Goal: Task Accomplishment & Management: Complete application form

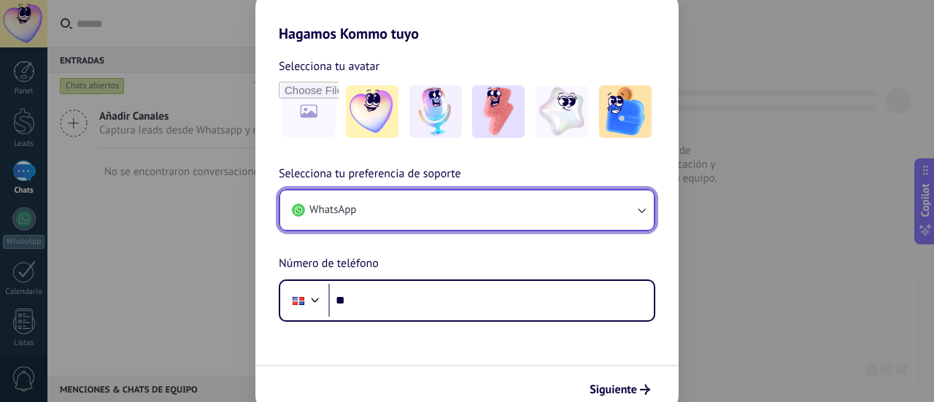
click at [637, 212] on icon "button" at bounding box center [641, 210] width 15 height 15
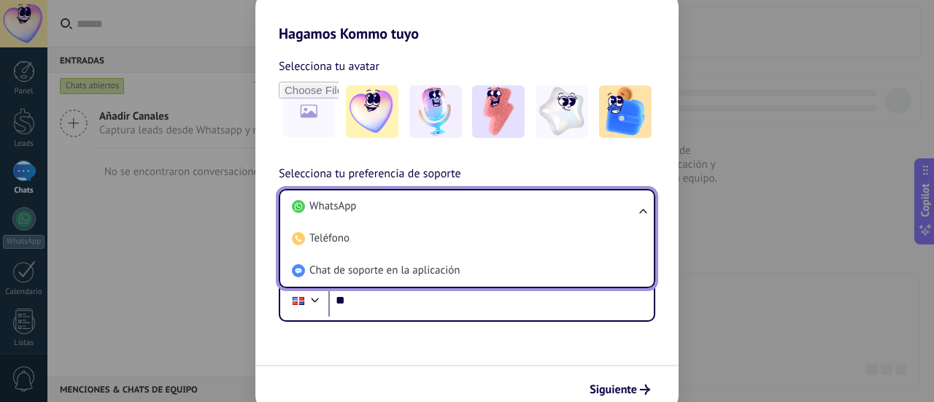
click at [638, 212] on ul "WhatsApp Teléfono Chat de soporte en la aplicación" at bounding box center [467, 238] width 377 height 99
click at [709, 239] on div "Hagamos Kommo tuyo Selecciona tu avatar Selecciona tu preferencia de soporte Wh…" at bounding box center [467, 201] width 934 height 402
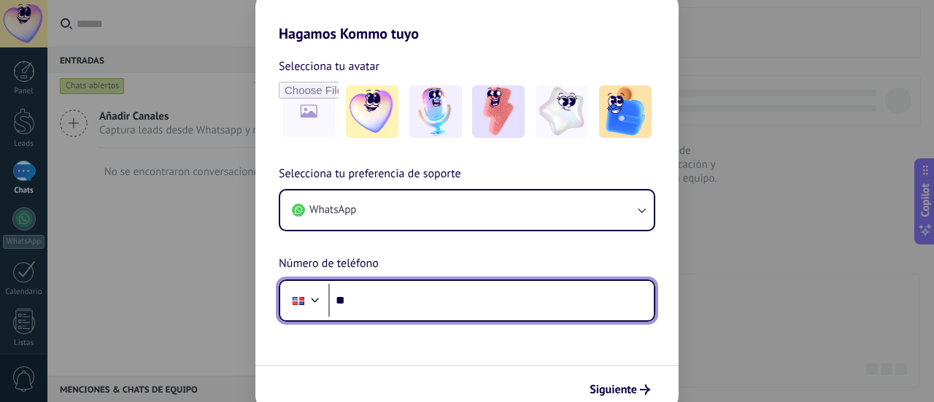
click at [579, 301] on input "**" at bounding box center [490, 301] width 325 height 34
type input "**********"
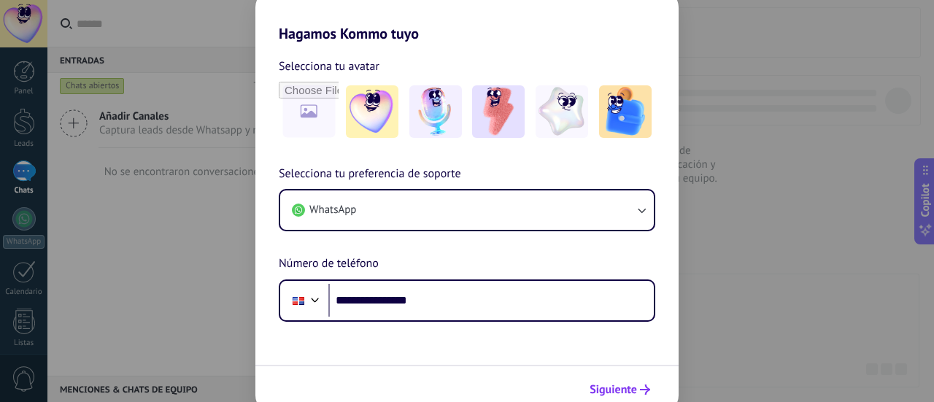
click at [609, 380] on button "Siguiente" at bounding box center [620, 389] width 74 height 25
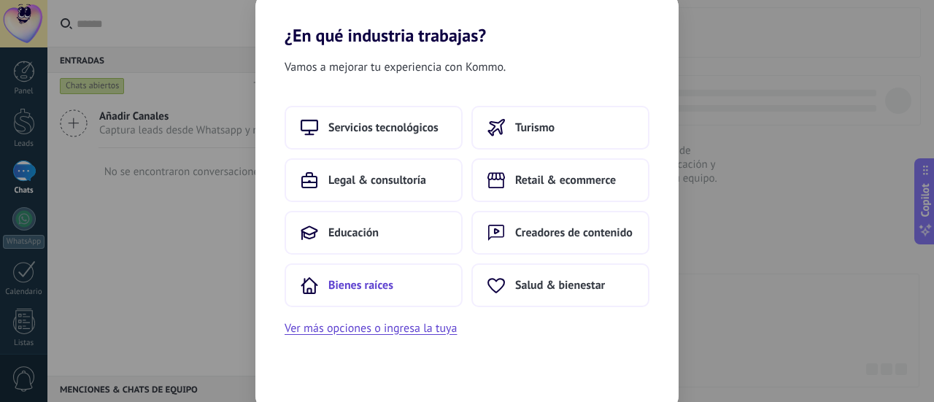
click at [390, 280] on span "Bienes raíces" at bounding box center [360, 285] width 65 height 15
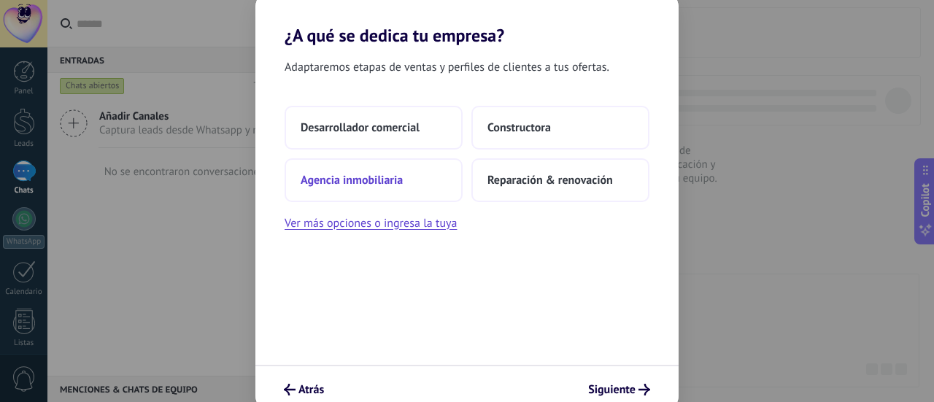
click at [380, 177] on span "Agencia inmobiliaria" at bounding box center [352, 180] width 102 height 15
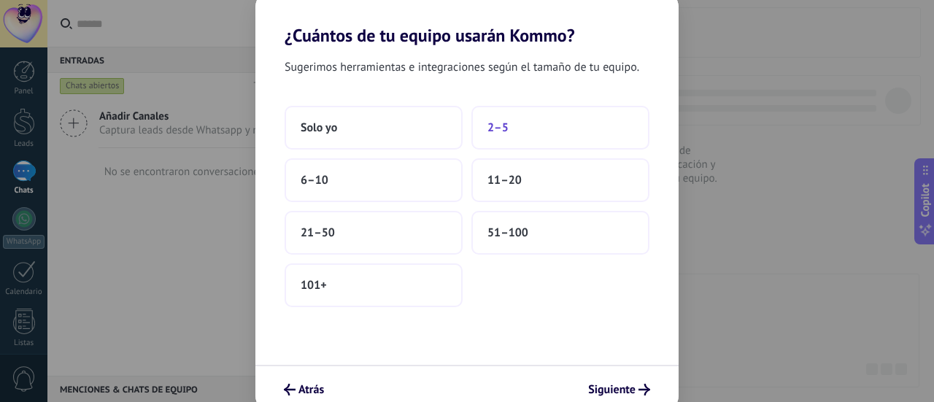
click at [500, 134] on span "2–5" at bounding box center [498, 127] width 21 height 15
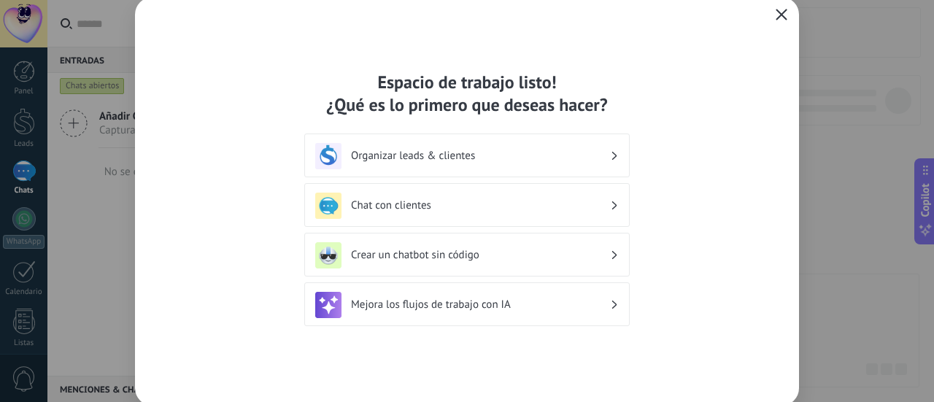
click at [783, 14] on icon "button" at bounding box center [782, 15] width 12 height 12
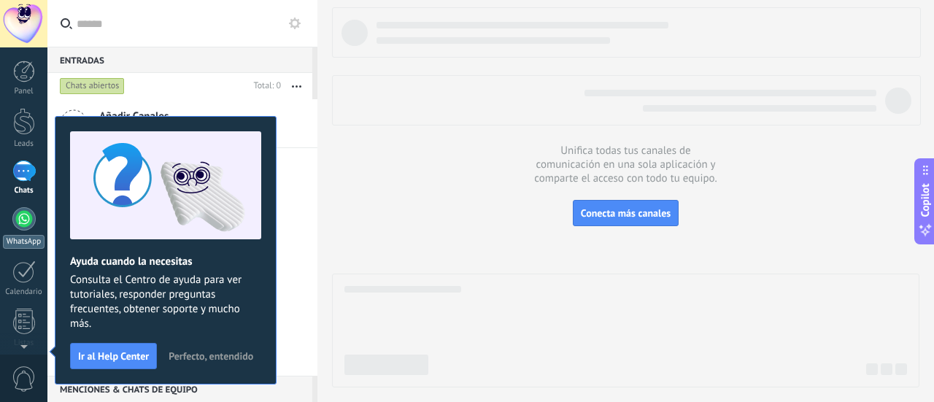
click at [23, 221] on div at bounding box center [23, 218] width 23 height 23
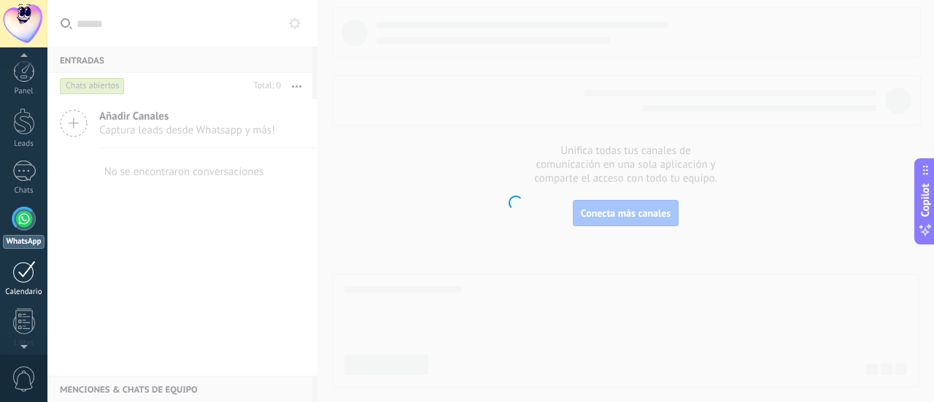
scroll to position [42, 0]
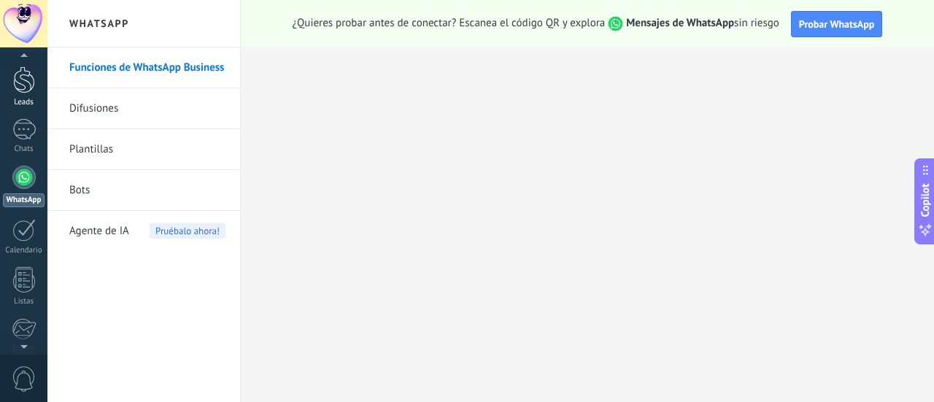
click at [16, 82] on div at bounding box center [24, 79] width 22 height 27
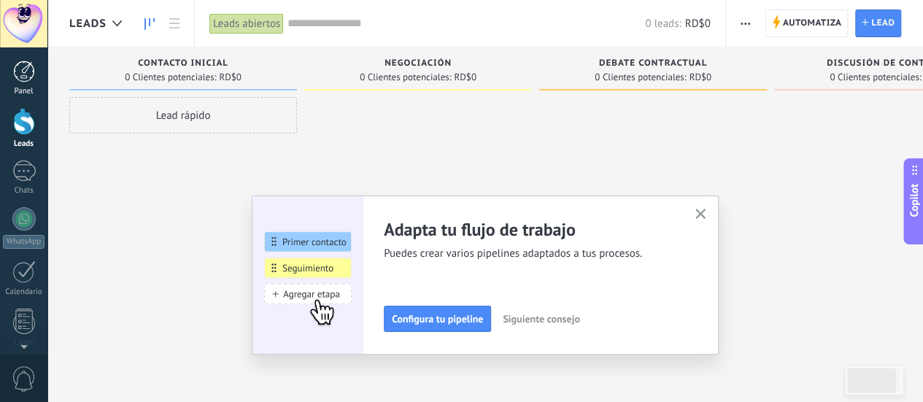
click at [20, 76] on div at bounding box center [24, 72] width 22 height 22
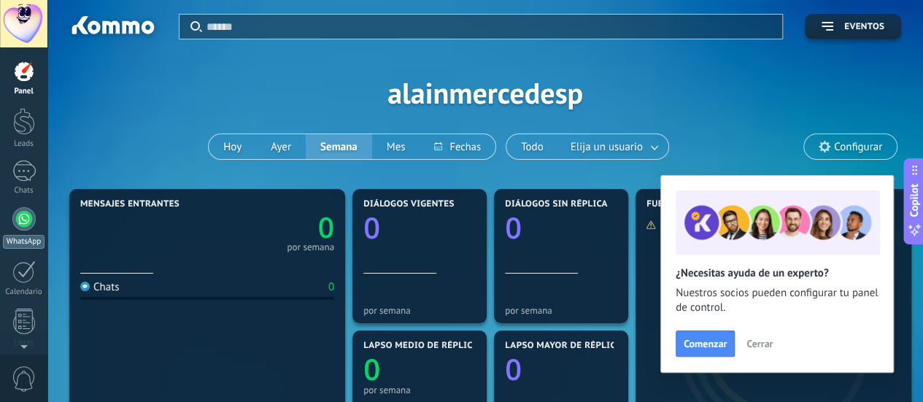
click at [27, 207] on link "WhatsApp" at bounding box center [23, 228] width 47 height 42
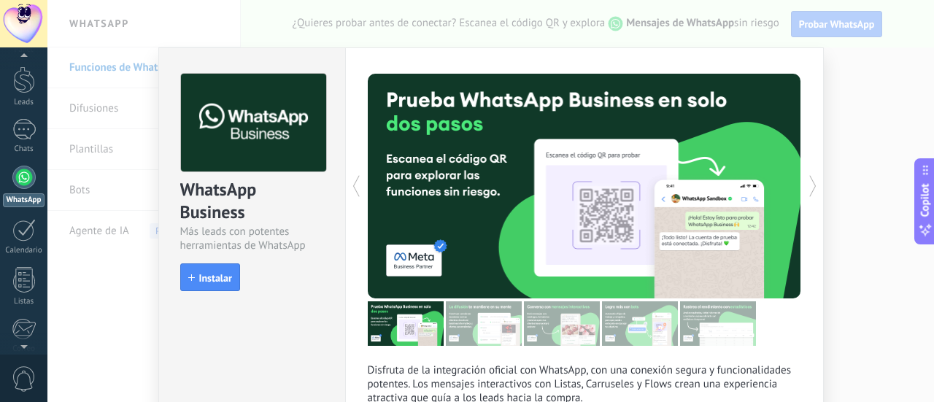
click at [212, 279] on span "Instalar" at bounding box center [215, 278] width 33 height 10
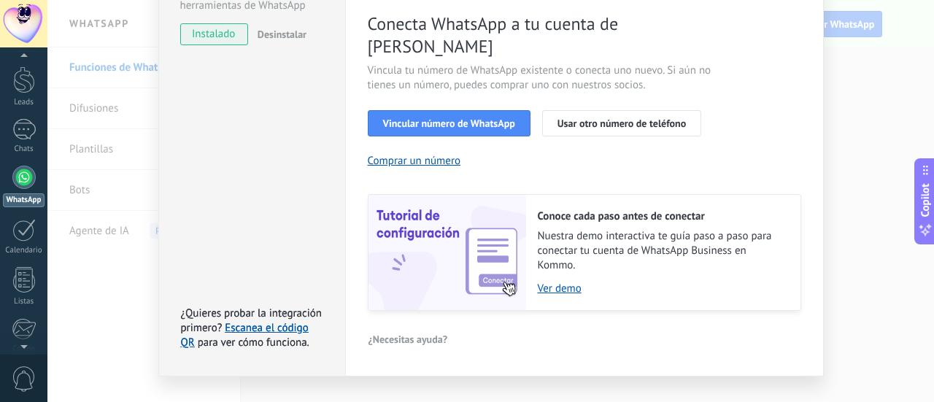
scroll to position [245, 0]
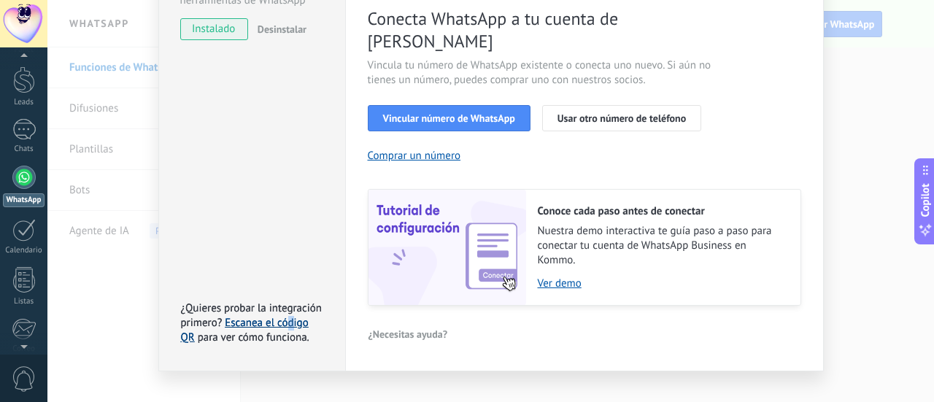
click at [288, 316] on link "Escanea el código QR" at bounding box center [245, 330] width 128 height 28
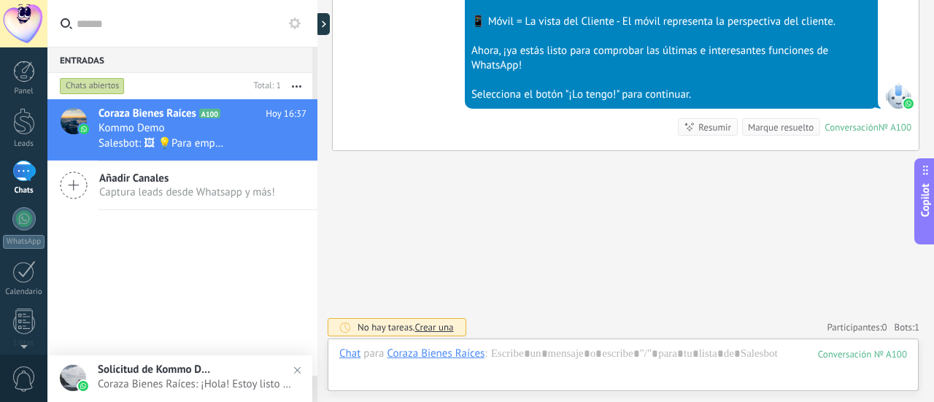
scroll to position [22, 0]
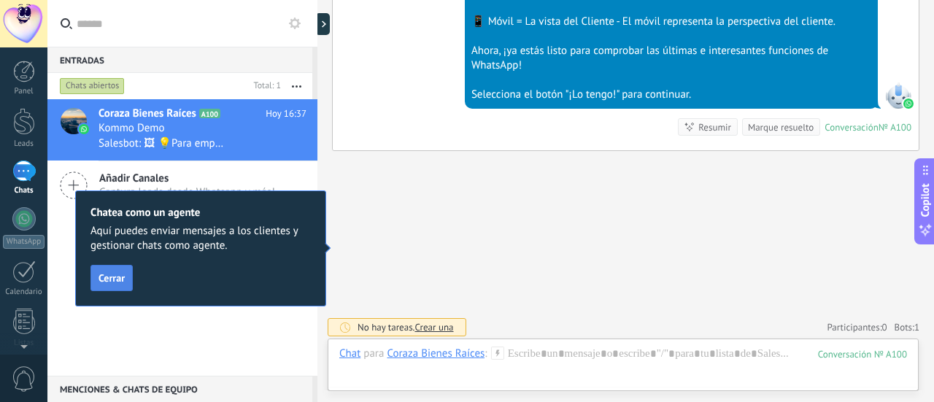
click at [120, 279] on span "Cerrar" at bounding box center [112, 278] width 26 height 10
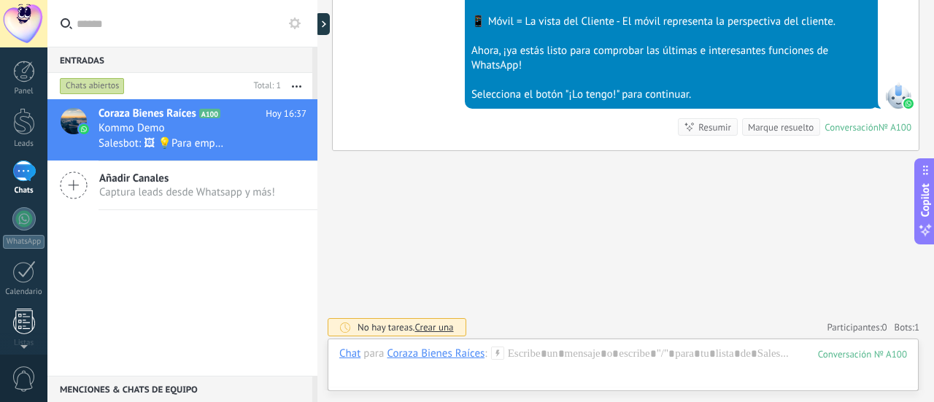
scroll to position [31, 0]
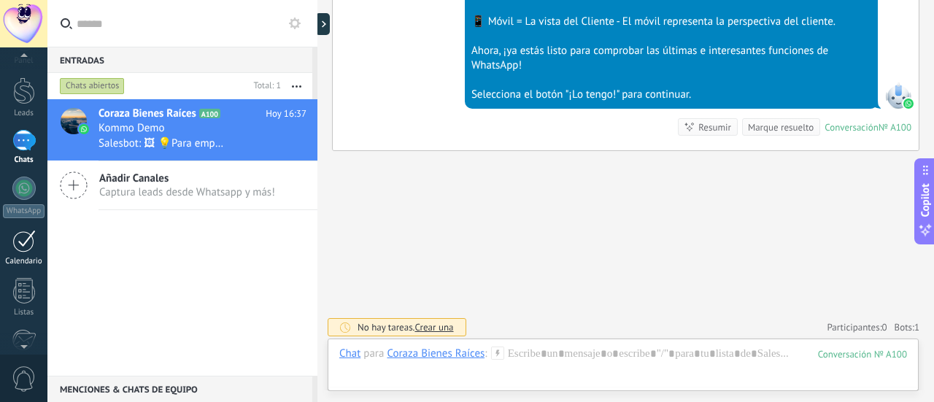
click at [17, 234] on div at bounding box center [23, 241] width 23 height 23
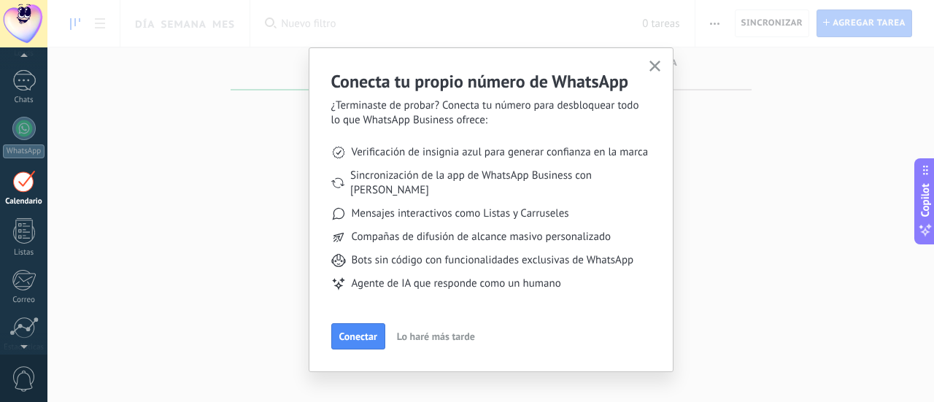
scroll to position [94, 0]
click at [19, 74] on div "1" at bounding box center [23, 76] width 23 height 21
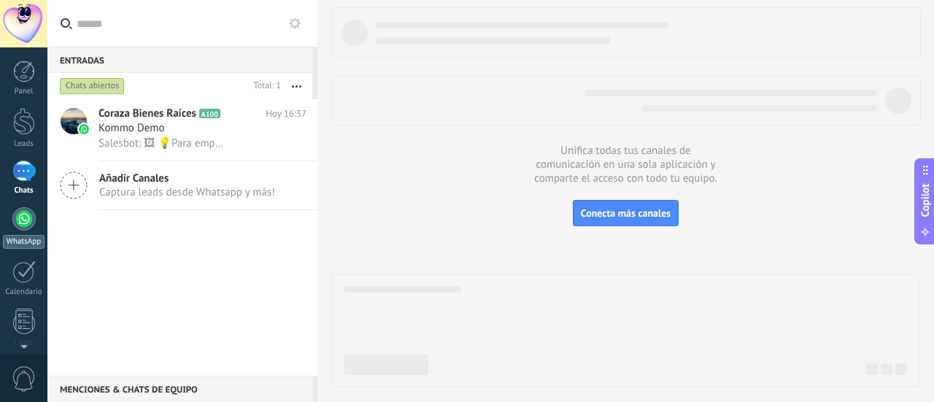
click at [29, 216] on div at bounding box center [23, 218] width 23 height 23
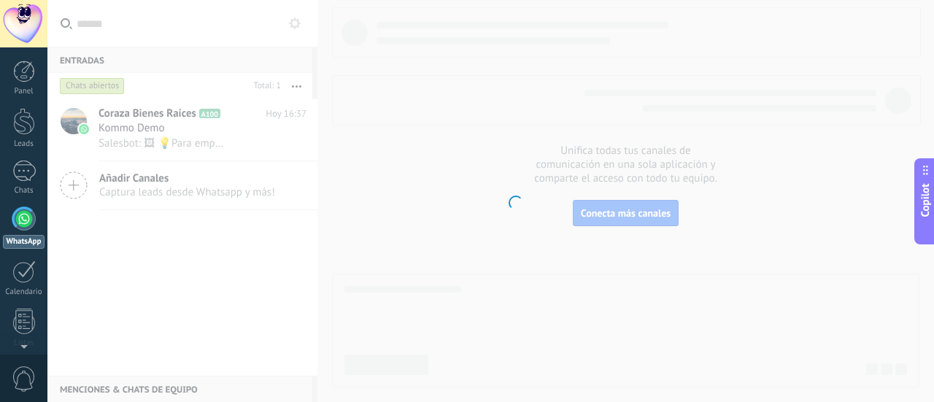
scroll to position [42, 0]
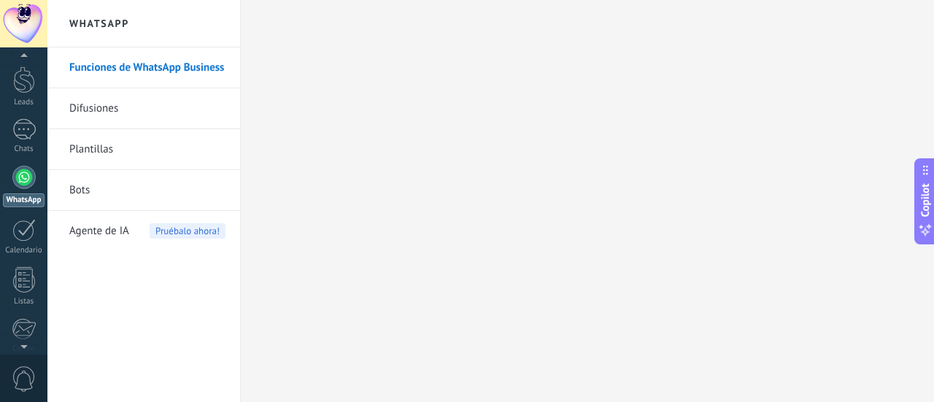
click at [108, 109] on link "Difusiones" at bounding box center [147, 108] width 156 height 41
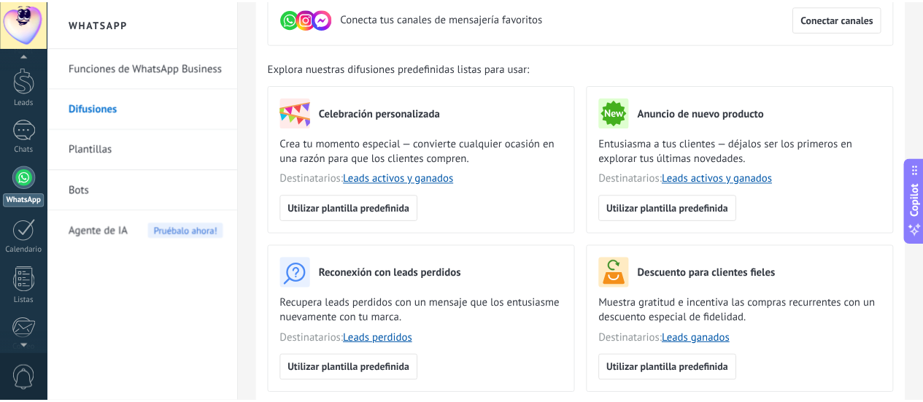
scroll to position [146, 0]
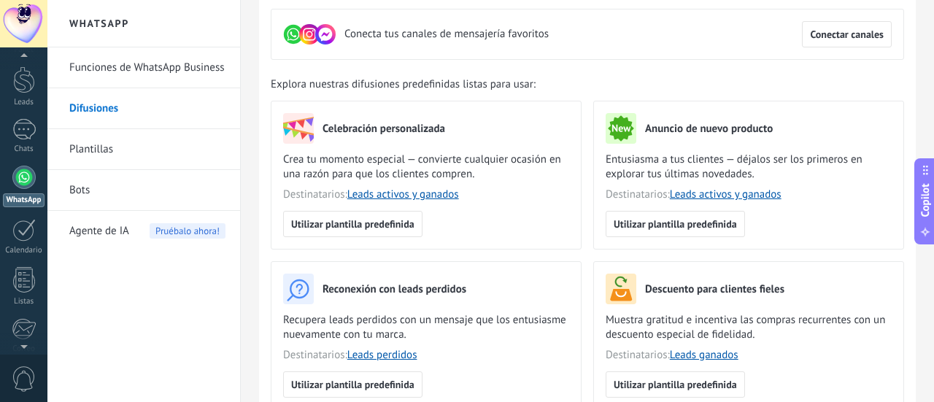
click at [117, 145] on link "Plantillas" at bounding box center [147, 149] width 156 height 41
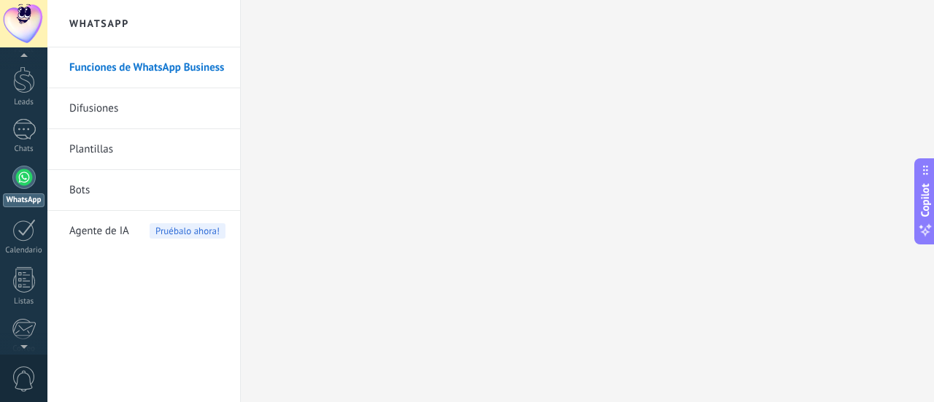
click at [19, 28] on div at bounding box center [23, 23] width 47 height 47
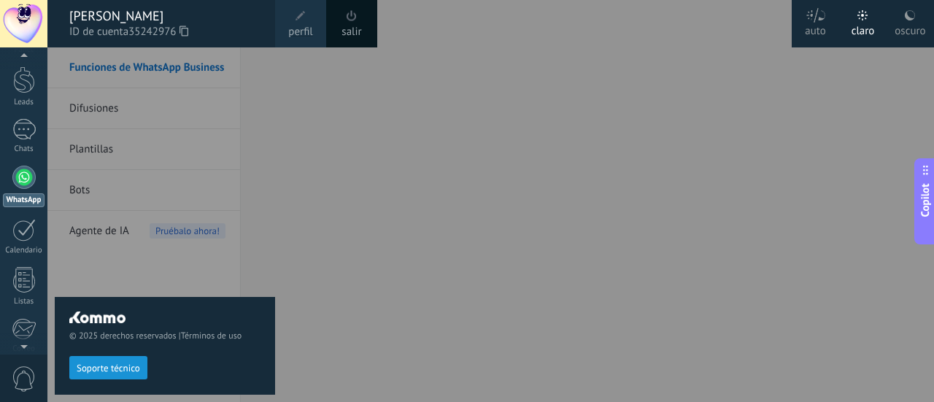
click at [829, 23] on label "auto" at bounding box center [815, 23] width 47 height 47
click at [899, 20] on div "oscuro" at bounding box center [910, 28] width 31 height 38
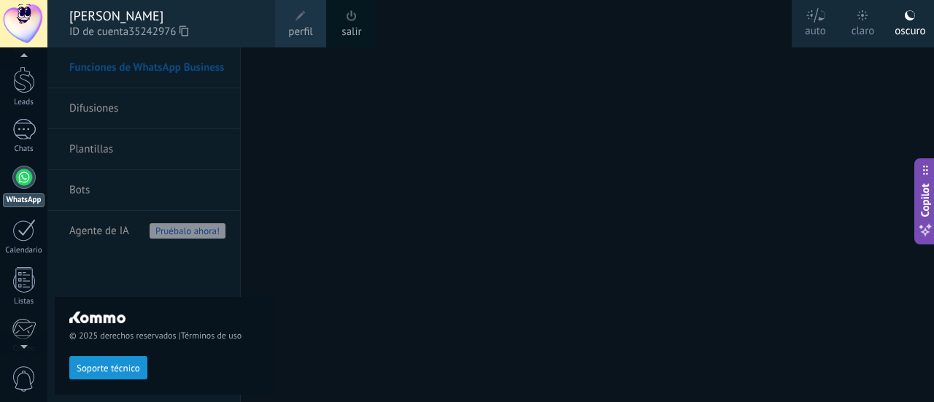
click at [762, 304] on div at bounding box center [514, 201] width 934 height 402
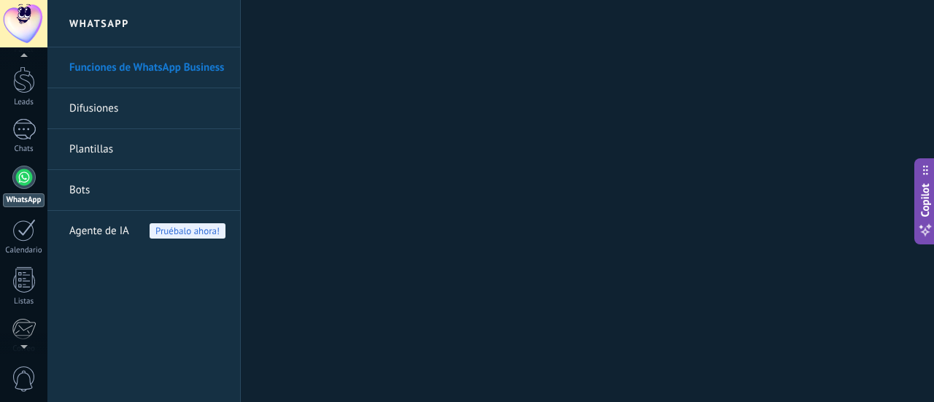
click at [38, 28] on div at bounding box center [23, 23] width 47 height 47
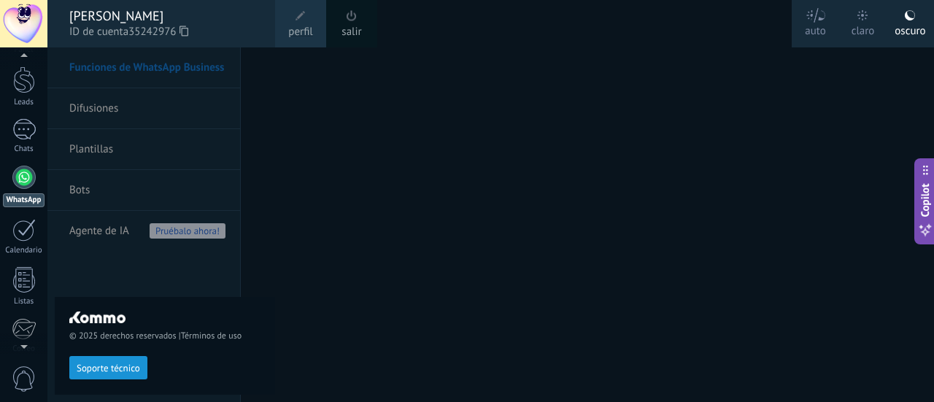
click at [857, 27] on div "claro" at bounding box center [863, 28] width 23 height 38
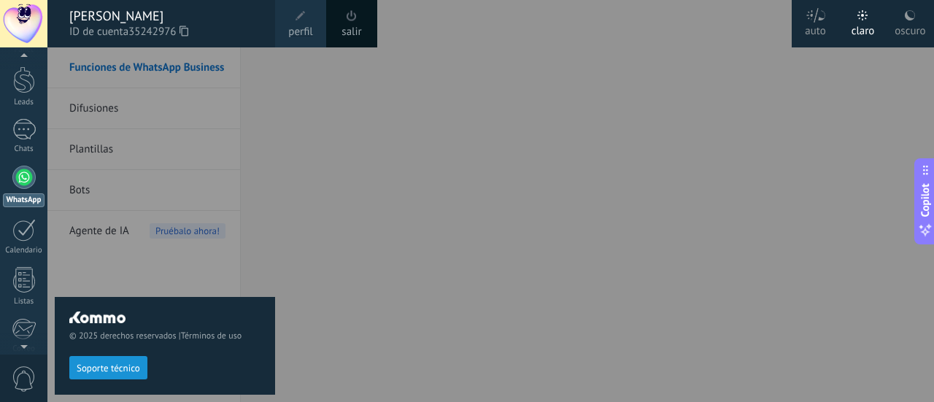
click at [804, 301] on div at bounding box center [514, 201] width 934 height 402
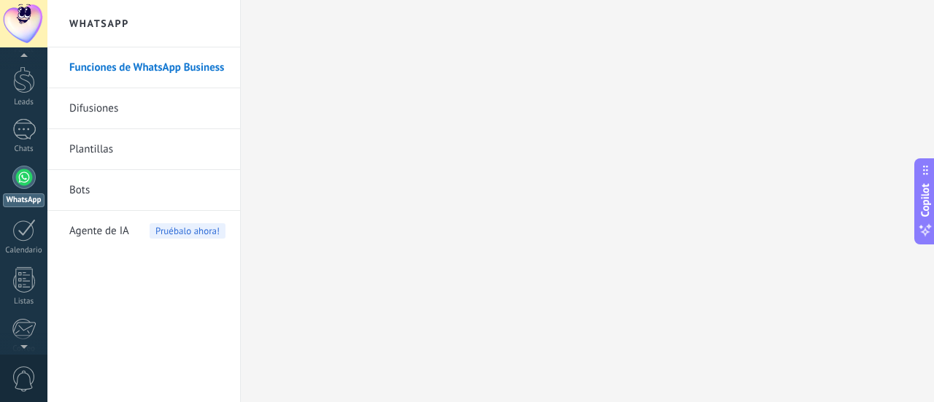
click at [41, 20] on div at bounding box center [23, 23] width 47 height 47
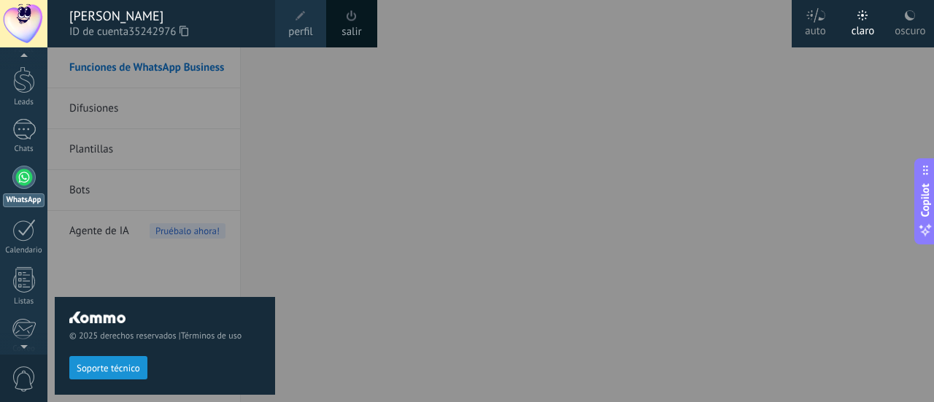
click at [921, 26] on div "oscuro" at bounding box center [910, 28] width 31 height 38
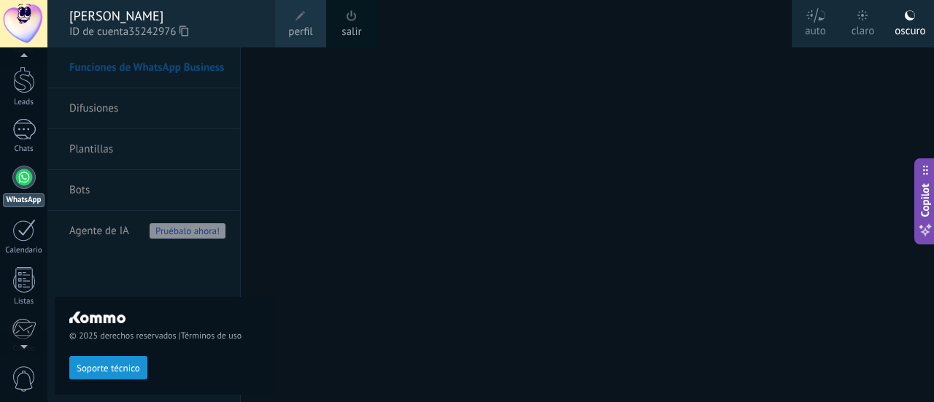
click at [727, 280] on div at bounding box center [514, 201] width 934 height 402
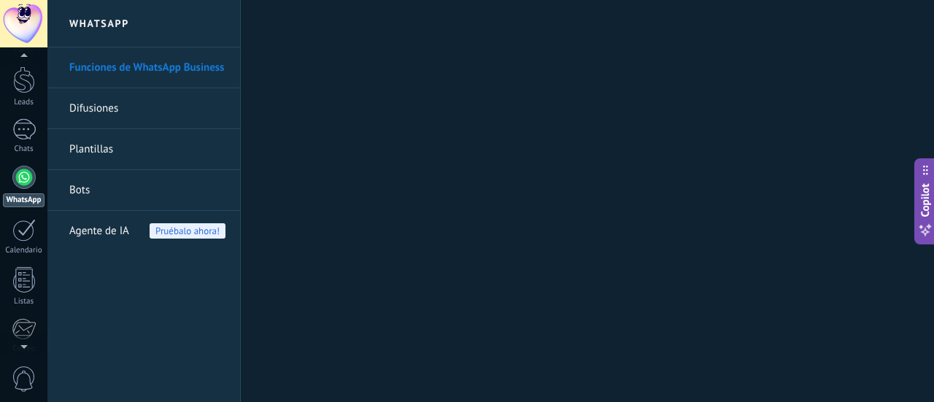
click at [21, 18] on div at bounding box center [23, 23] width 47 height 47
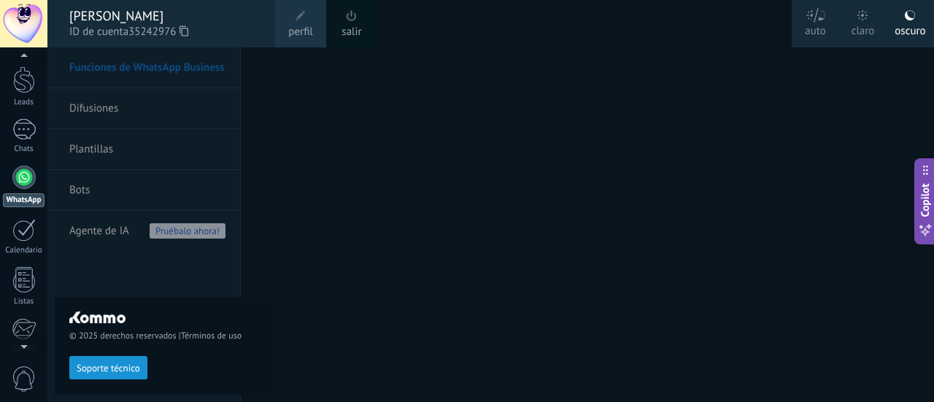
click at [860, 24] on div "claro" at bounding box center [863, 28] width 23 height 38
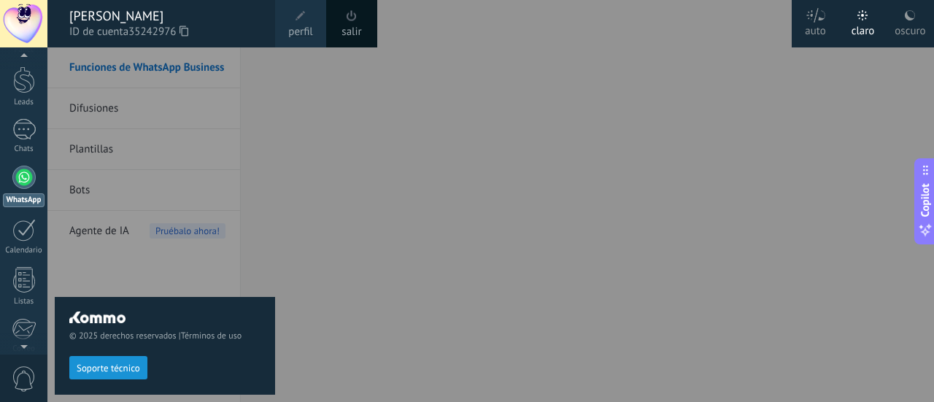
click at [716, 300] on div at bounding box center [514, 201] width 934 height 402
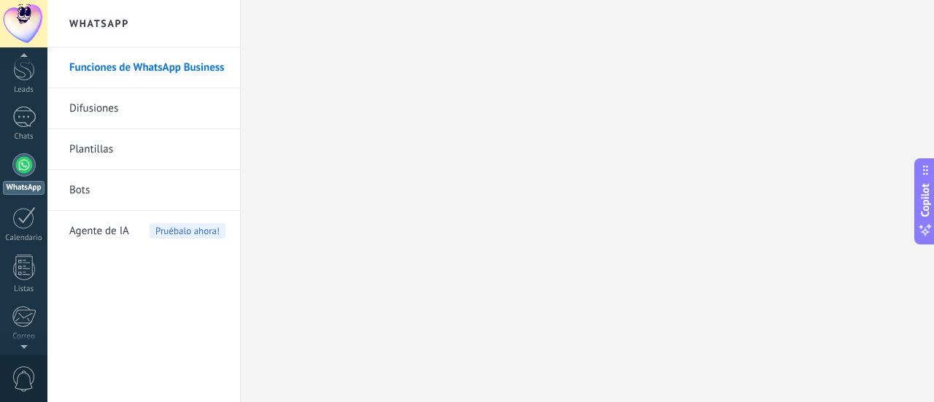
scroll to position [61, 0]
click at [31, 377] on span "0" at bounding box center [24, 379] width 25 height 26
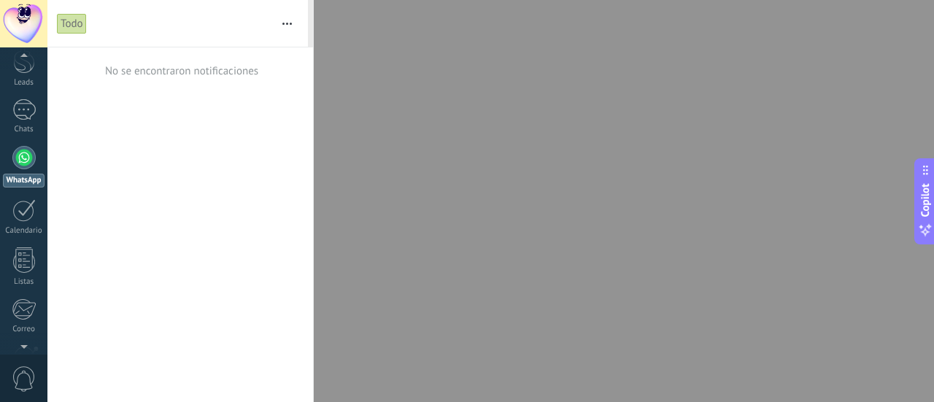
scroll to position [42, 0]
click at [578, 168] on div at bounding box center [467, 201] width 934 height 402
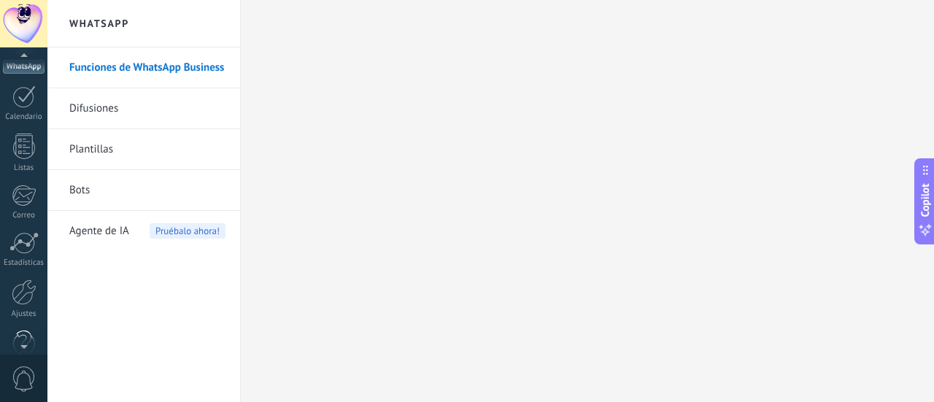
scroll to position [204, 0]
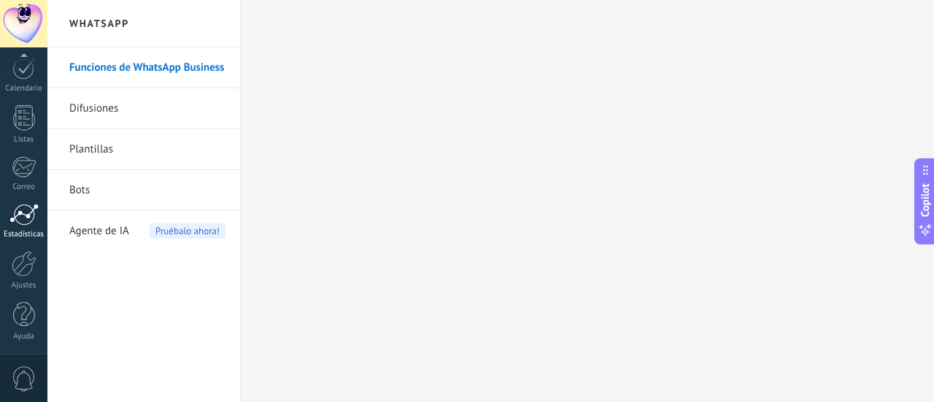
click at [22, 226] on link "Estadísticas" at bounding box center [23, 222] width 47 height 36
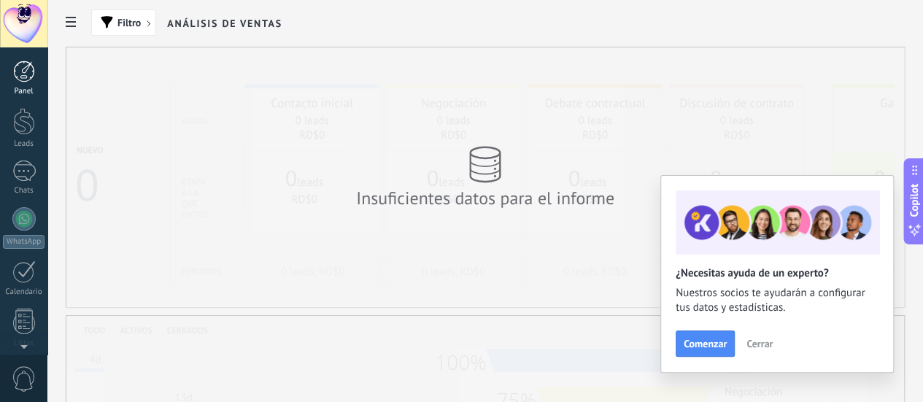
click at [15, 82] on link "Panel" at bounding box center [23, 79] width 47 height 36
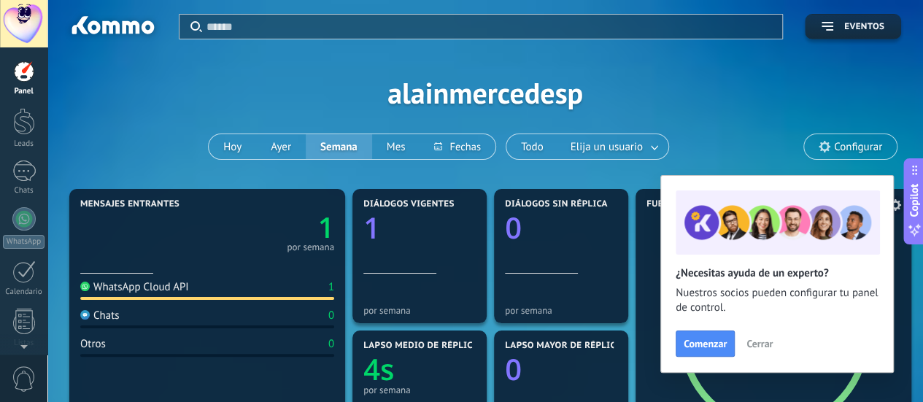
click at [753, 342] on span "Cerrar" at bounding box center [760, 344] width 26 height 10
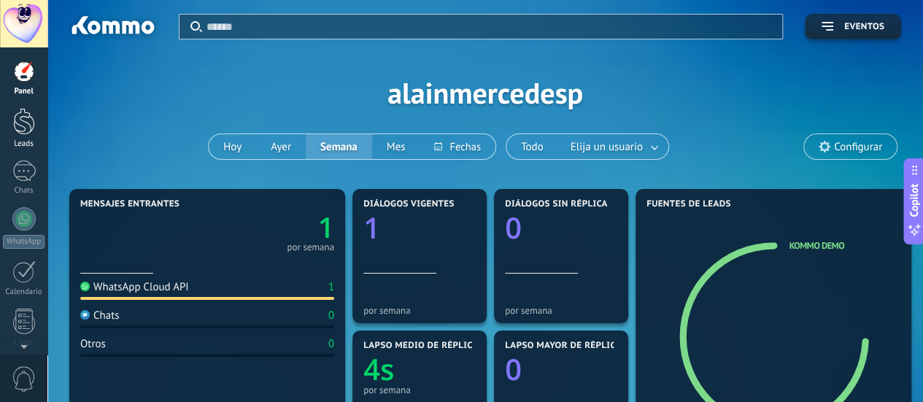
click at [35, 115] on link "Leads" at bounding box center [23, 128] width 47 height 41
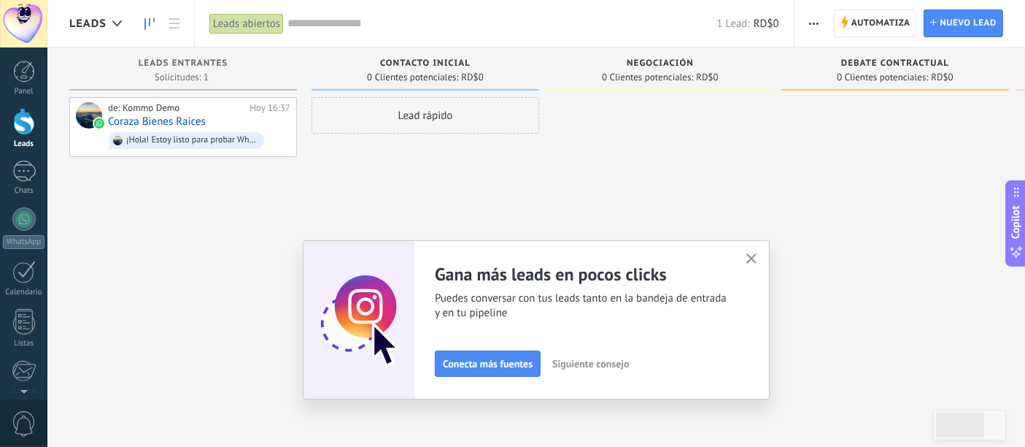
scroll to position [22, 0]
click at [751, 256] on button "button" at bounding box center [752, 260] width 18 height 20
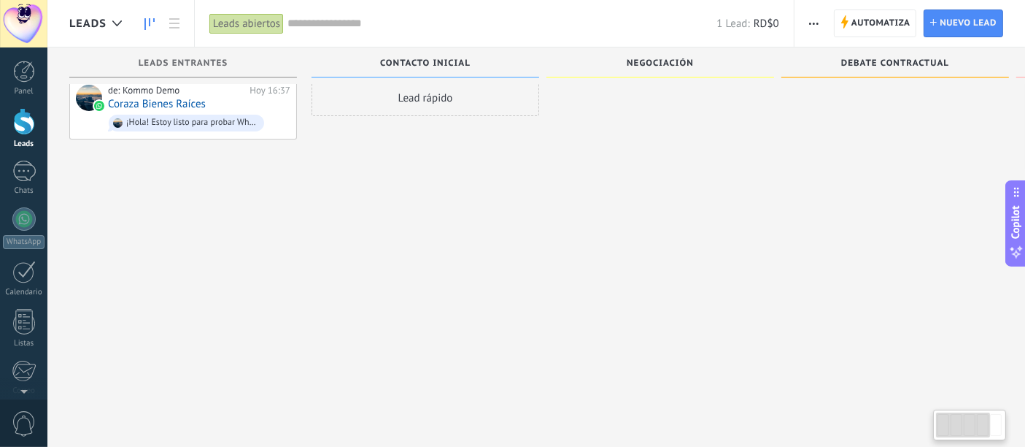
scroll to position [25, 0]
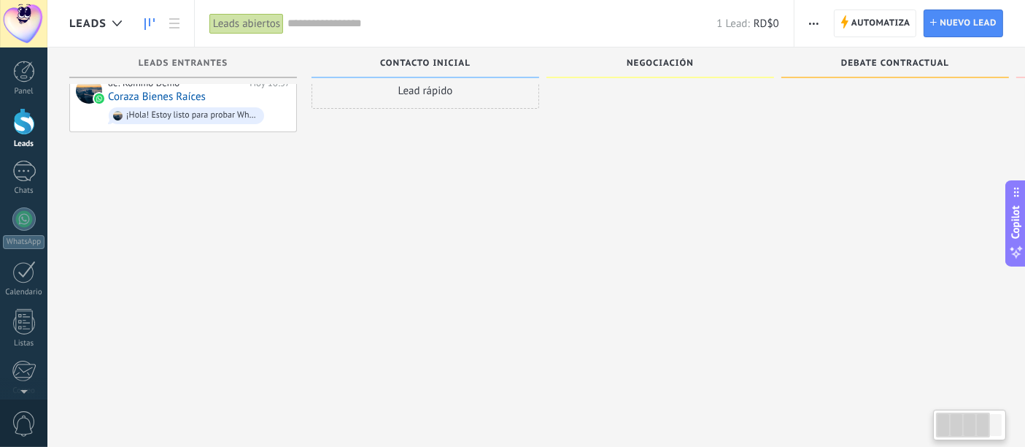
click at [933, 401] on div at bounding box center [996, 425] width 12 height 22
click at [933, 401] on div at bounding box center [963, 424] width 54 height 25
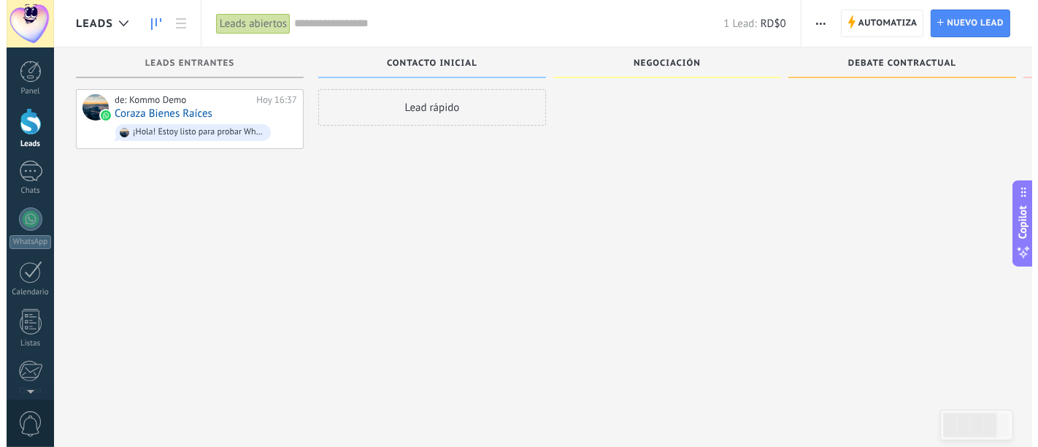
scroll to position [0, 0]
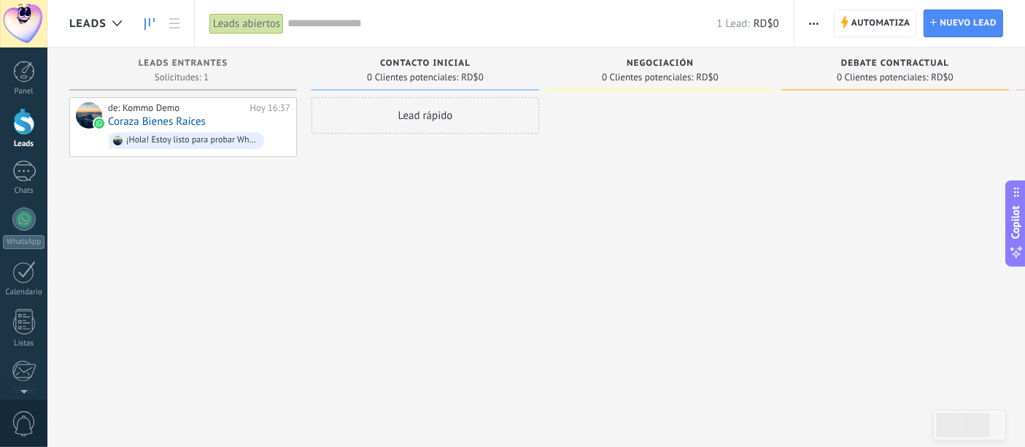
click at [231, 119] on div "de: Kommo Demo [DATE] 16:37 Coraza Bienes Raíces ¡Hola! Estoy listo para probar…" at bounding box center [199, 127] width 182 height 50
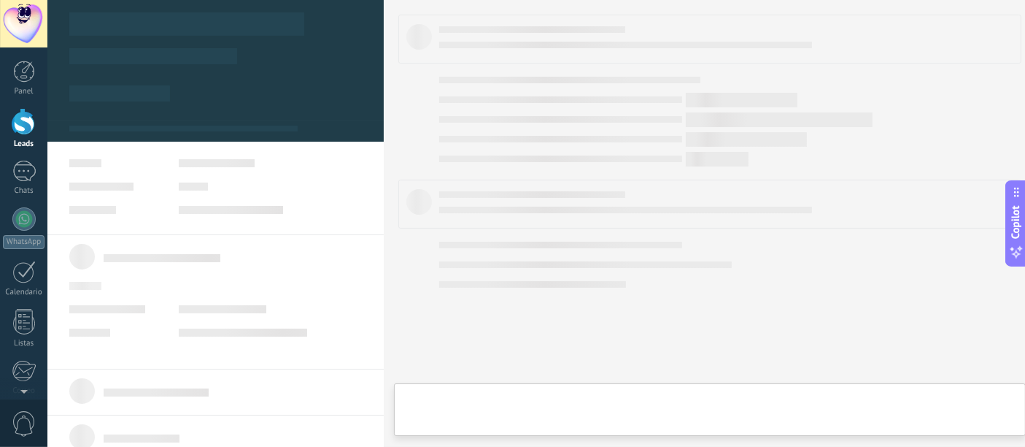
type textarea "**********"
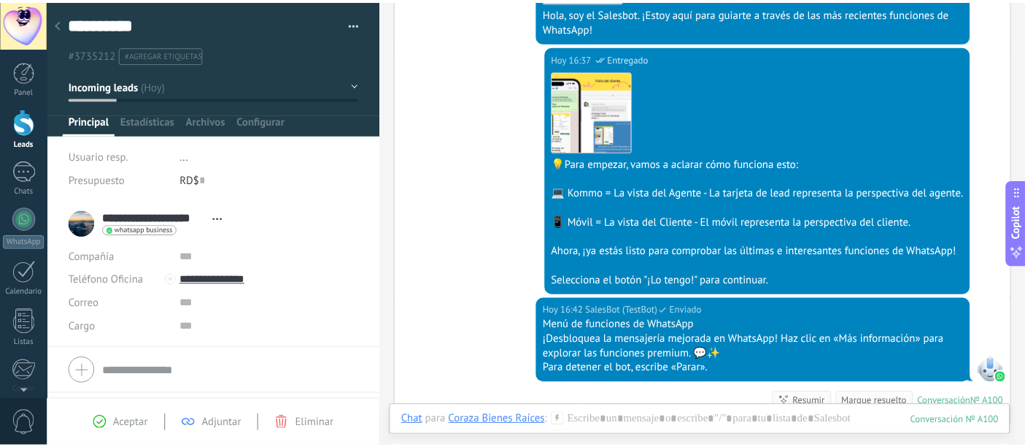
scroll to position [377, 0]
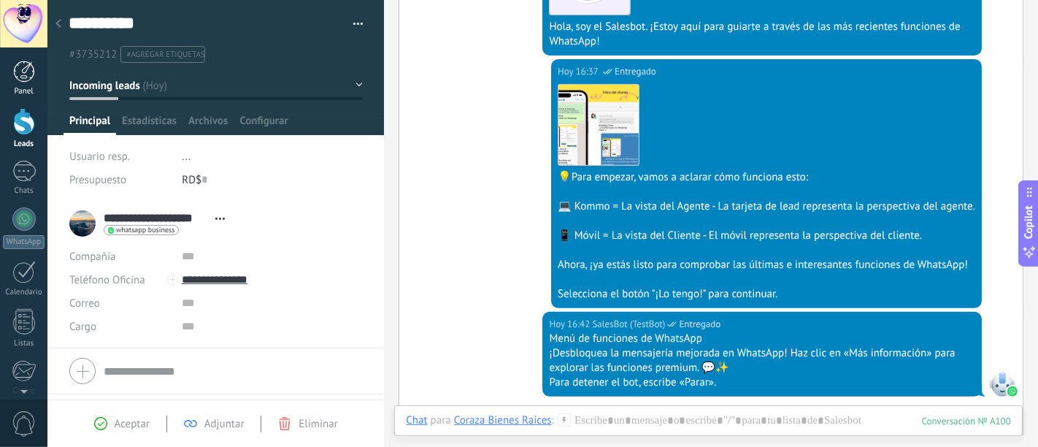
click at [2, 65] on link "Panel" at bounding box center [23, 79] width 47 height 36
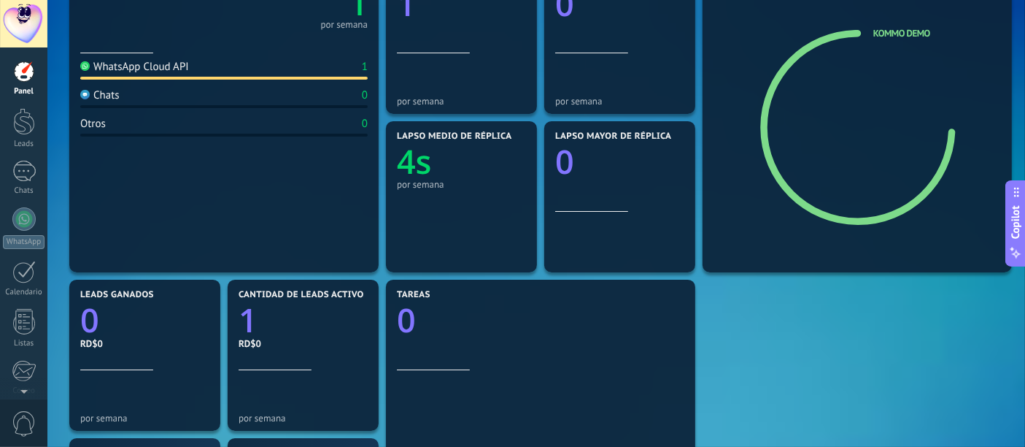
scroll to position [324, 0]
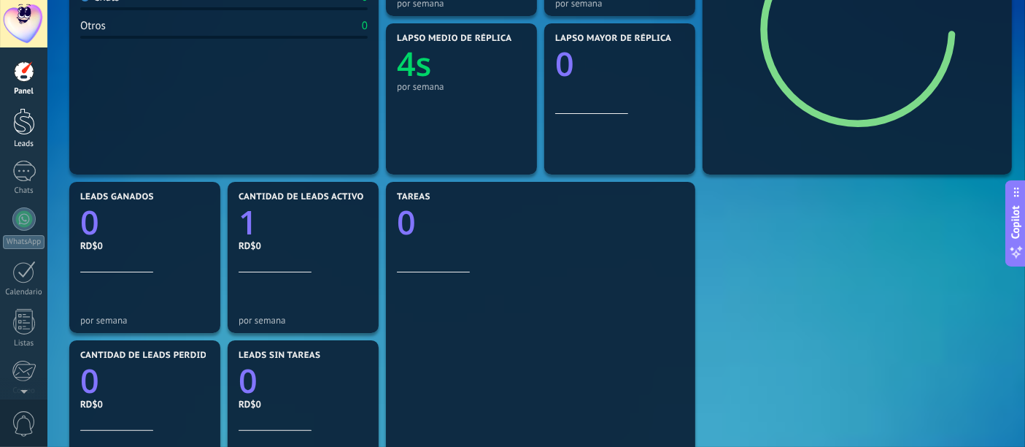
click at [15, 128] on div at bounding box center [24, 121] width 22 height 27
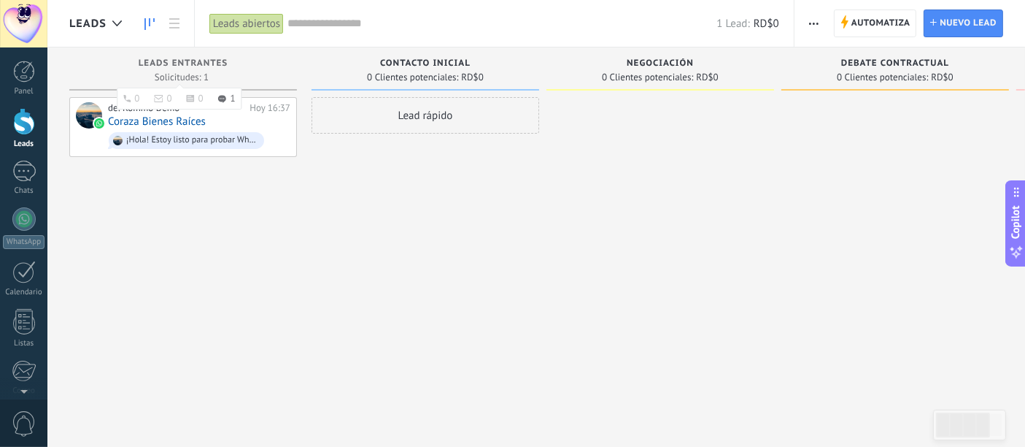
click at [220, 57] on div "Leads Entrantes Solicitudes: 1 0 0 0 1 0 0 0 1" at bounding box center [183, 68] width 228 height 43
click at [220, 68] on span "Leads Entrantes" at bounding box center [184, 63] width 90 height 10
click at [811, 29] on span "button" at bounding box center [813, 23] width 9 height 28
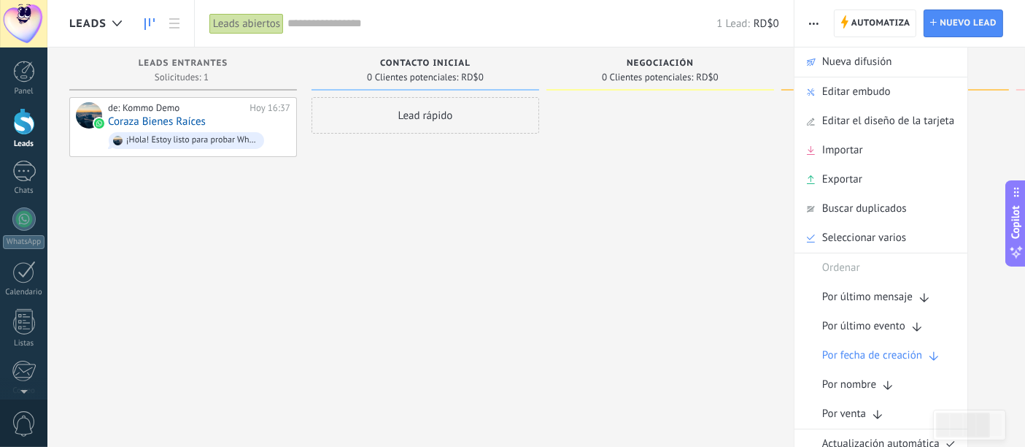
click at [739, 176] on div at bounding box center [661, 225] width 228 height 256
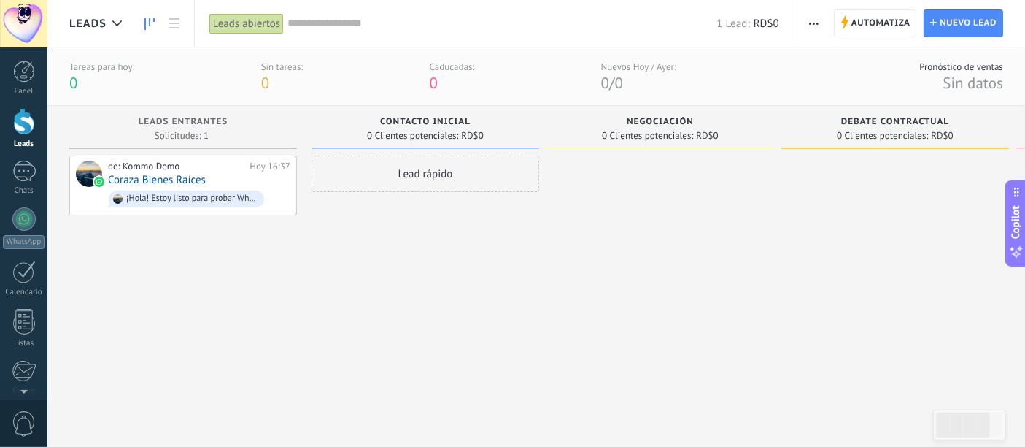
click at [593, 239] on div at bounding box center [661, 283] width 228 height 256
